Goal: Information Seeking & Learning: Learn about a topic

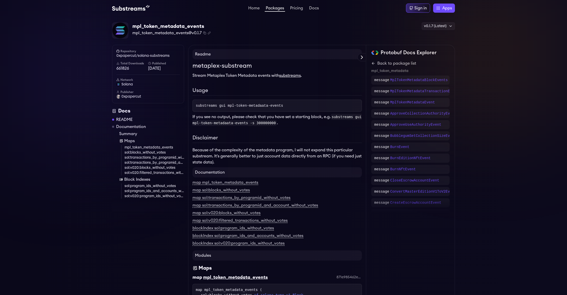
click at [162, 146] on link "mpl_token_metadata_events" at bounding box center [154, 147] width 60 height 5
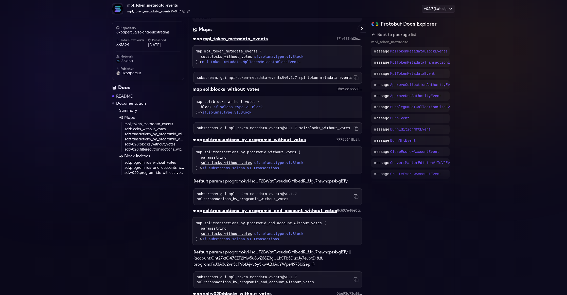
scroll to position [254, 0]
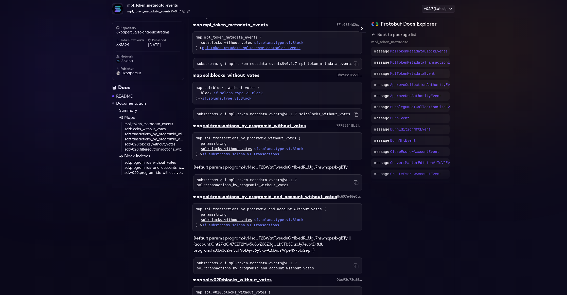
click at [279, 49] on link "mpl_token_metadata.MplTokenMetadataBlockEvents" at bounding box center [251, 48] width 98 height 4
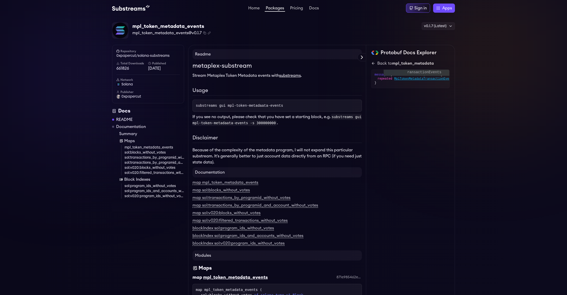
click at [414, 80] on span "MplTokenMetadataTransactionEvents" at bounding box center [424, 79] width 60 height 4
click at [415, 86] on span "MplTokenMetadataEvent" at bounding box center [413, 87] width 38 height 4
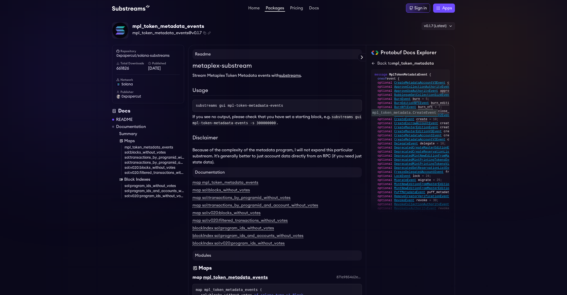
click at [410, 120] on span "CreateEvent" at bounding box center [404, 119] width 20 height 4
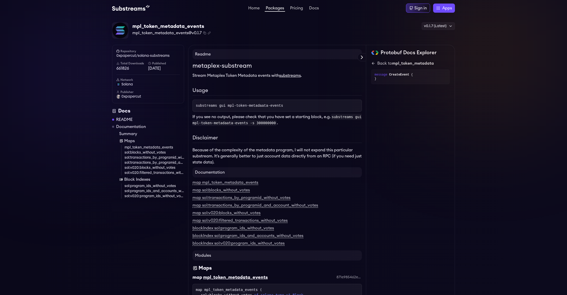
click at [374, 68] on div "Back to mpl_token_metadata message CreateEvent { }" at bounding box center [410, 72] width 78 height 24
click at [374, 64] on icon at bounding box center [373, 63] width 4 height 4
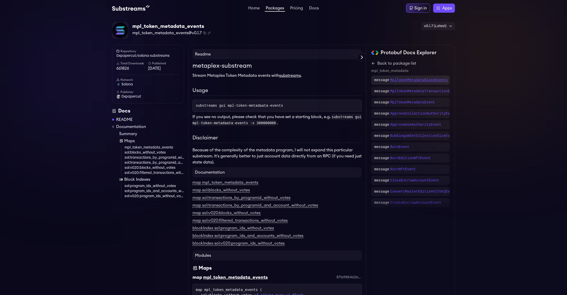
click at [439, 81] on p "MplTokenMetadataBlockEvents" at bounding box center [419, 80] width 58 height 5
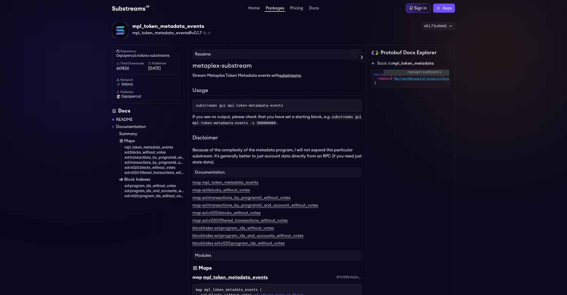
click at [403, 77] on span "MplTokenMetadataTransactionEvents" at bounding box center [424, 79] width 60 height 4
click at [420, 87] on span "MplTokenMetadataEvent" at bounding box center [413, 87] width 38 height 4
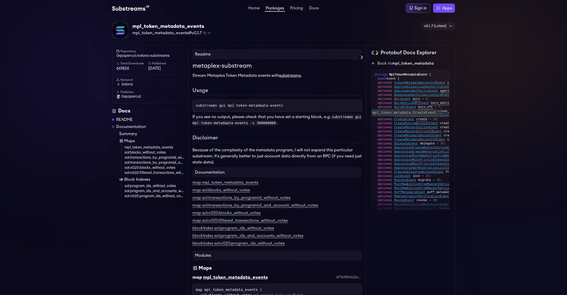
click at [408, 120] on span "CreateEvent" at bounding box center [404, 119] width 20 height 4
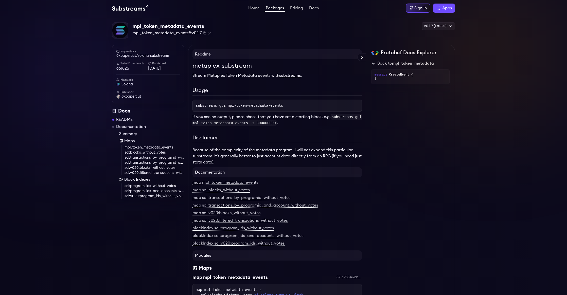
click at [373, 62] on icon at bounding box center [373, 63] width 4 height 4
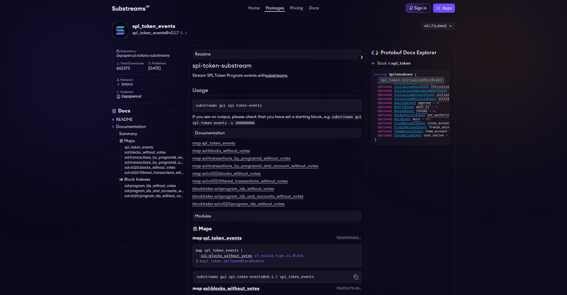
click at [424, 87] on span "InitializeMintEvent" at bounding box center [411, 87] width 35 height 4
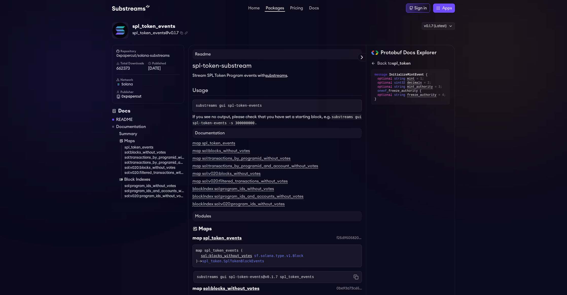
click at [148, 147] on link "spl_token_events" at bounding box center [154, 147] width 60 height 5
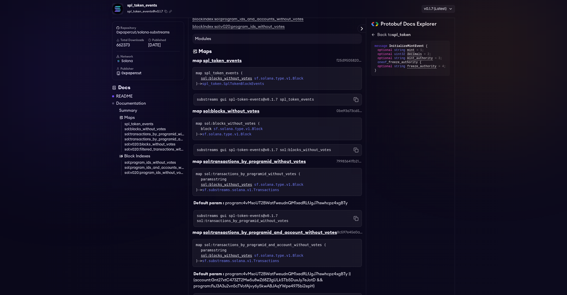
scroll to position [215, 0]
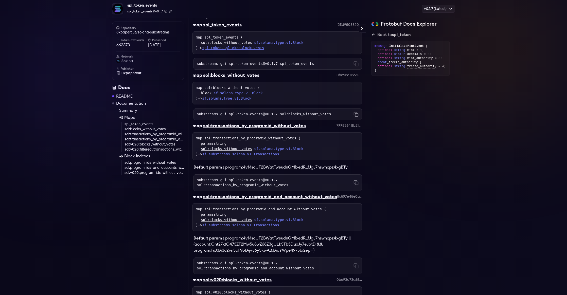
click at [259, 49] on link "spl_token.SplTokenBlockEvents" at bounding box center [233, 48] width 62 height 4
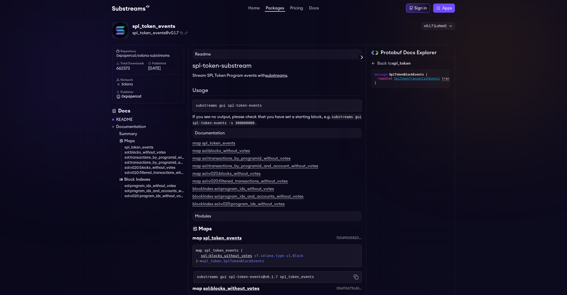
click at [428, 81] on div "}" at bounding box center [410, 83] width 72 height 4
click at [432, 79] on span "SplTokenTransactionEvents" at bounding box center [417, 79] width 46 height 4
click at [411, 83] on span "SplTokenEvent" at bounding box center [406, 83] width 24 height 4
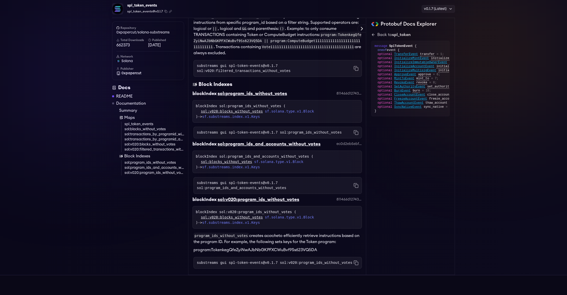
scroll to position [612, 0]
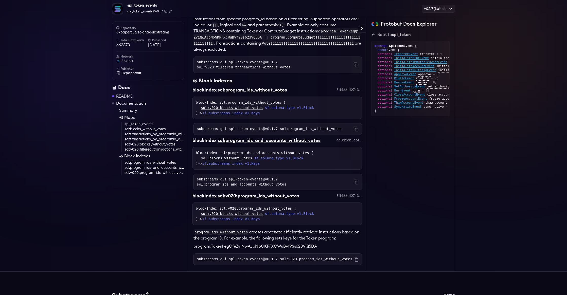
click at [263, 167] on div "blockIndex sol:program_ids_and_accounts_without_votes ( sol:blocks_without_vote…" at bounding box center [276, 158] width 169 height 23
click at [260, 162] on link "sf.substreams.index.v1.Keys" at bounding box center [231, 163] width 58 height 4
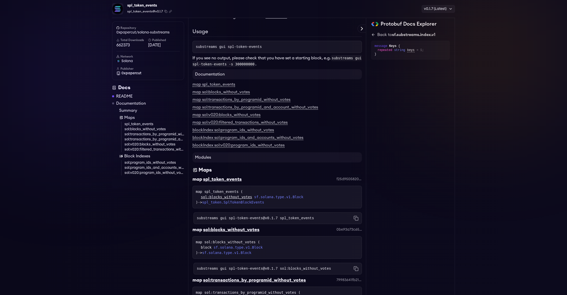
scroll to position [61, 0]
click at [169, 138] on link "sol:transactions_by_programid_and_account_without_votes" at bounding box center [154, 139] width 60 height 5
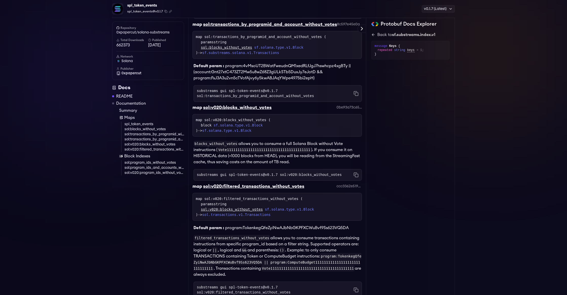
scroll to position [388, 0]
click at [270, 214] on link "sol.transactions.v1.Transactions" at bounding box center [236, 214] width 68 height 4
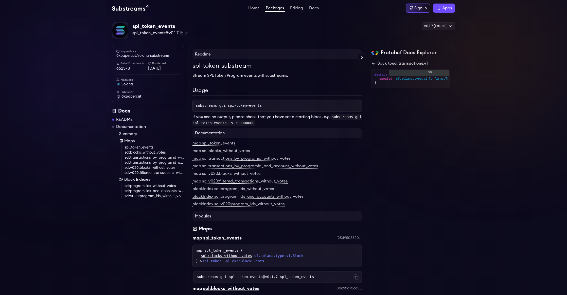
click at [437, 78] on span ".sf.solana.type.v1.ConfirmedTransaction" at bounding box center [429, 79] width 71 height 4
click at [424, 84] on span "TransactionStatusMeta" at bounding box center [413, 83] width 38 height 4
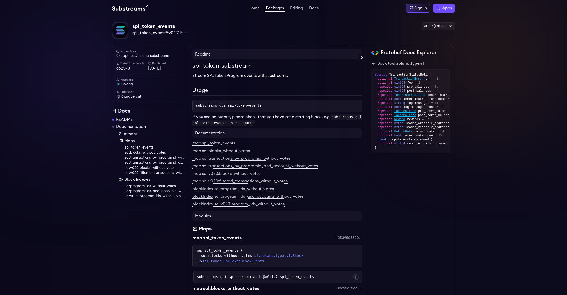
click at [279, 12] on div "Home Packages Pricing Docs Home Packages Pricing Docs Sign in Apps Subgraph Stu…" at bounding box center [283, 8] width 343 height 9
click at [283, 10] on link "Packages" at bounding box center [275, 9] width 20 height 6
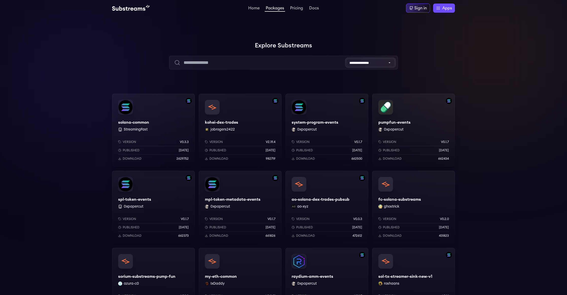
click at [369, 65] on select "**********" at bounding box center [370, 63] width 49 height 8
click at [264, 59] on input "text" at bounding box center [283, 63] width 228 height 14
click at [292, 64] on input "text" at bounding box center [283, 63] width 228 height 14
click at [308, 61] on input "text" at bounding box center [283, 63] width 228 height 14
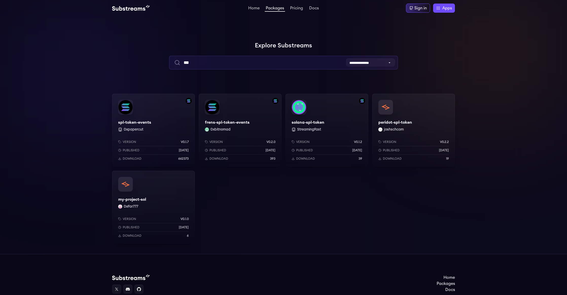
click at [217, 61] on input "***" at bounding box center [283, 63] width 228 height 14
drag, startPoint x: 218, startPoint y: 65, endPoint x: 142, endPoint y: 51, distance: 77.6
click at [152, 53] on div "**********" at bounding box center [283, 142] width 567 height 203
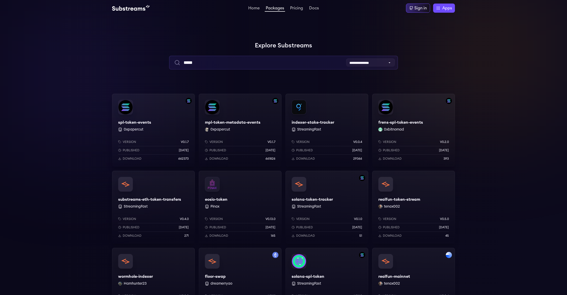
type input "*****"
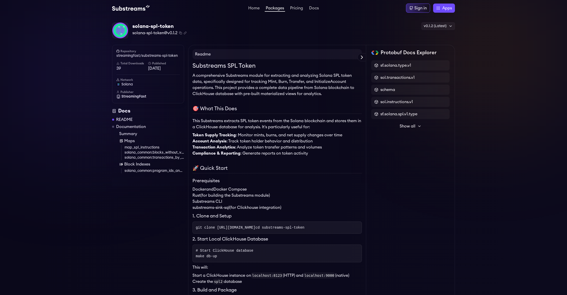
click at [169, 152] on link "solana_common:blocks_without_votes" at bounding box center [154, 152] width 60 height 5
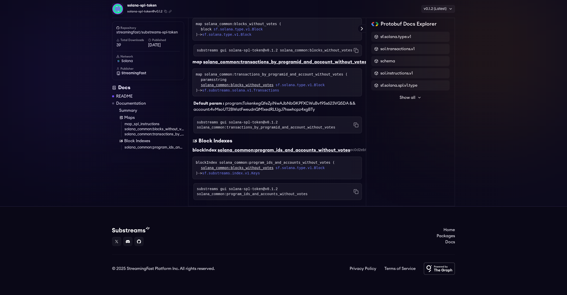
scroll to position [1446, 0]
click at [153, 124] on link "map_spl_instructions" at bounding box center [154, 124] width 60 height 5
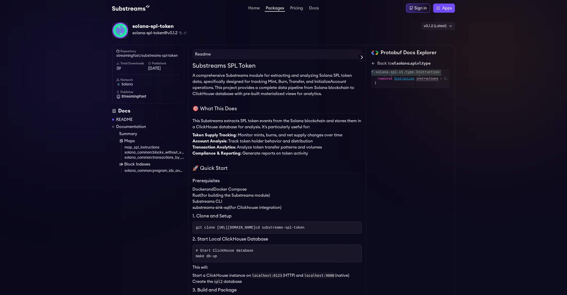
click at [407, 80] on span "Instruction" at bounding box center [404, 79] width 20 height 4
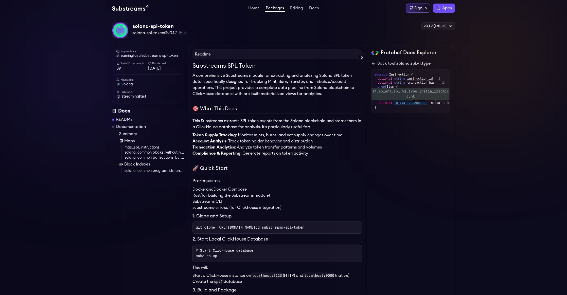
click at [421, 102] on span "InitializedAccount" at bounding box center [410, 103] width 33 height 4
click at [374, 64] on icon at bounding box center [373, 63] width 4 height 4
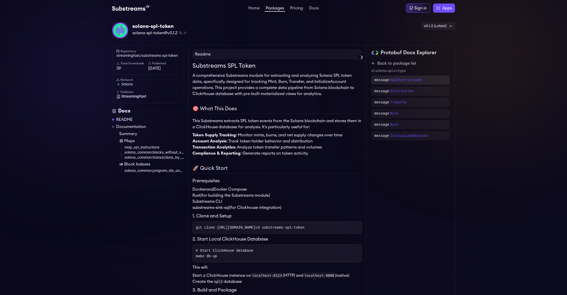
click at [432, 80] on div "message SplInstructions" at bounding box center [410, 80] width 72 height 5
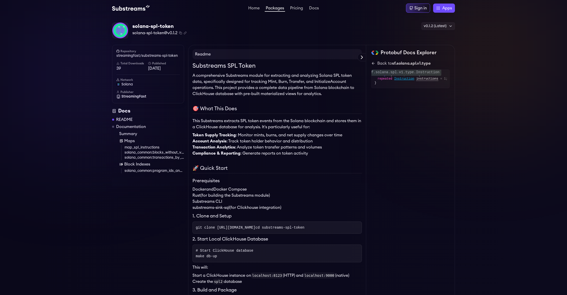
click at [411, 78] on span "Instruction" at bounding box center [404, 79] width 20 height 4
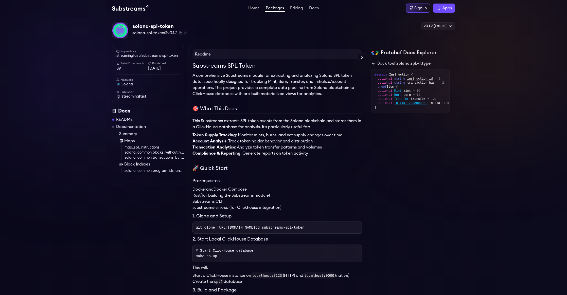
click at [372, 61] on link "Back to sf.solana.spl.v1.type" at bounding box center [410, 63] width 78 height 6
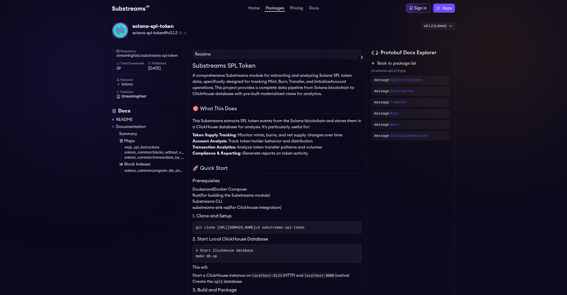
click at [373, 63] on icon at bounding box center [373, 63] width 4 height 4
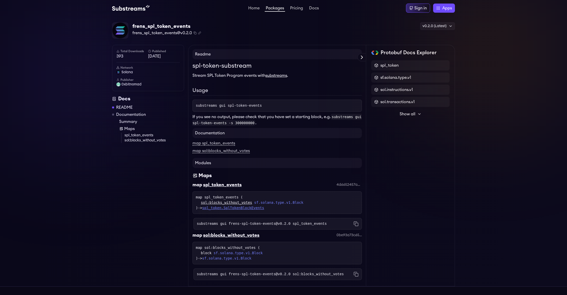
click at [239, 208] on link "spl_token.SplTokenBlockEvents" at bounding box center [233, 208] width 62 height 4
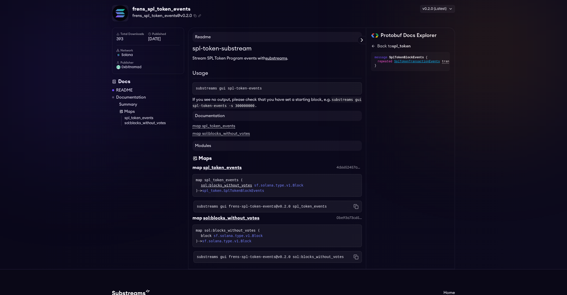
scroll to position [30, 0]
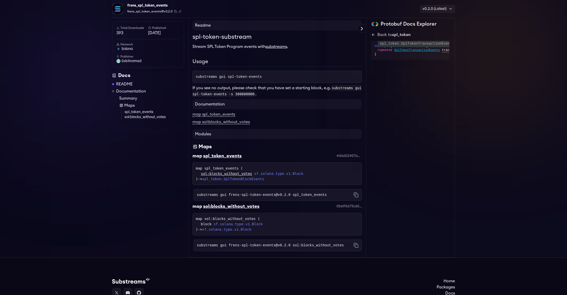
click at [414, 50] on span "SplTokenTransactionEvents" at bounding box center [417, 50] width 46 height 4
click at [410, 55] on span "SplTokenEvent" at bounding box center [406, 54] width 24 height 4
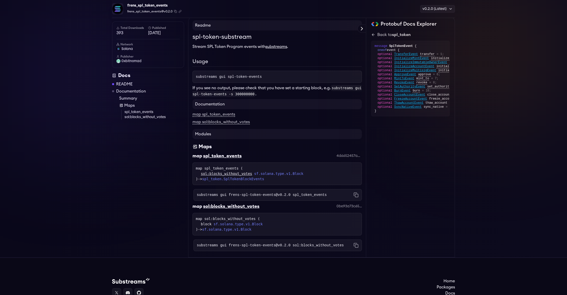
click at [420, 89] on div "optional BurnEvent burn = 10;" at bounding box center [411, 91] width 69 height 4
click at [421, 86] on span "SetAuthorityEvent" at bounding box center [409, 87] width 31 height 4
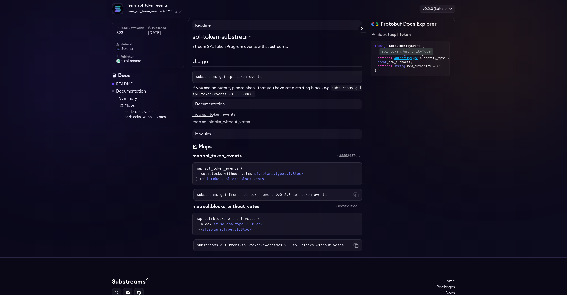
click at [417, 58] on span "AuthorityType" at bounding box center [406, 58] width 24 height 4
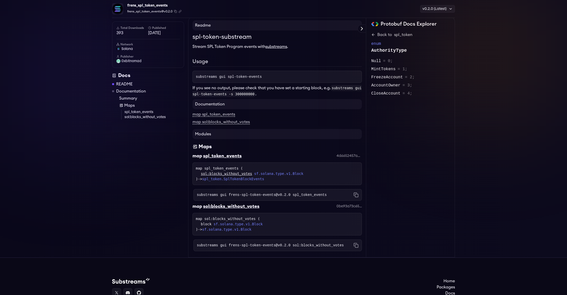
click at [387, 59] on span "= 0;" at bounding box center [388, 61] width 10 height 6
click at [373, 34] on icon at bounding box center [372, 34] width 1 height 2
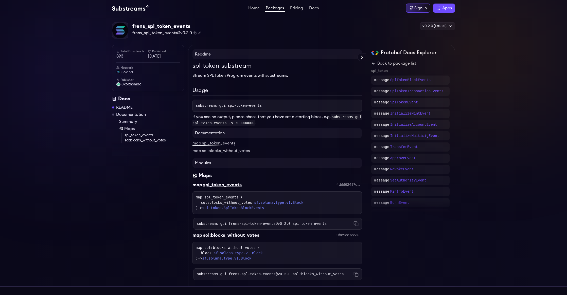
click at [521, 42] on div "frens_spl_token_events frens_spl_token_events@v0.2.0 Copied! Copied! v0.2.0 (La…" at bounding box center [283, 151] width 567 height 270
click at [495, 120] on div "frens_spl_token_events frens_spl_token_events@v0.2.0 Copied! Copied! v0.2.0 (La…" at bounding box center [283, 151] width 567 height 270
